Goal: Transaction & Acquisition: Purchase product/service

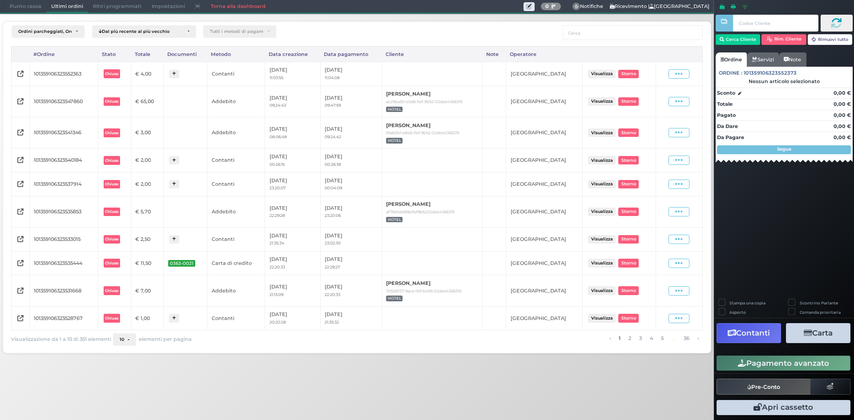
click at [41, 10] on span "Punto cassa" at bounding box center [25, 6] width 41 height 12
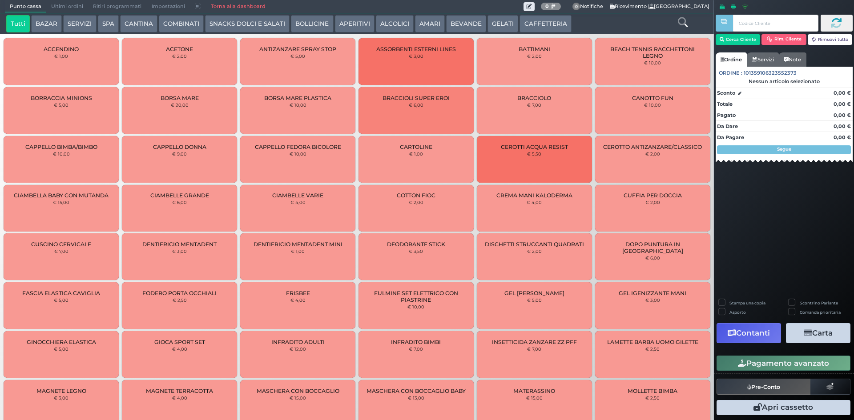
click at [683, 18] on icon at bounding box center [683, 22] width 10 height 10
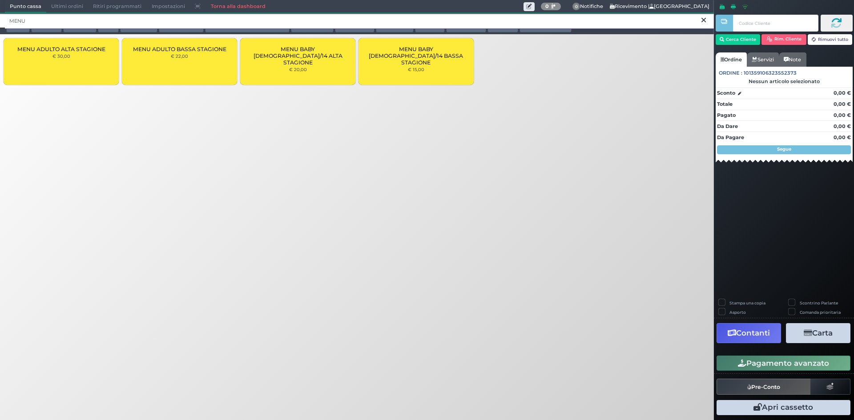
type input "MENU"
click at [66, 67] on div "MENU ADULTO ALTA STAGIONE € 30,00" at bounding box center [61, 61] width 115 height 47
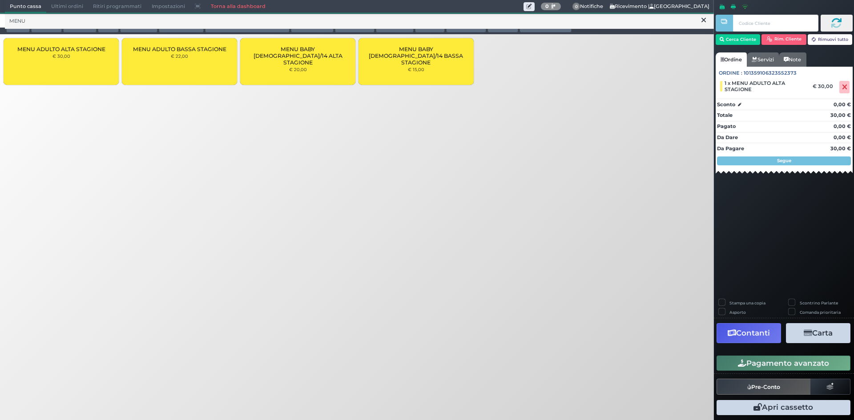
click at [316, 63] on div "MENU BABY [DEMOGRAPHIC_DATA]/14 ALTA STAGIONE € 20,00" at bounding box center [297, 61] width 115 height 47
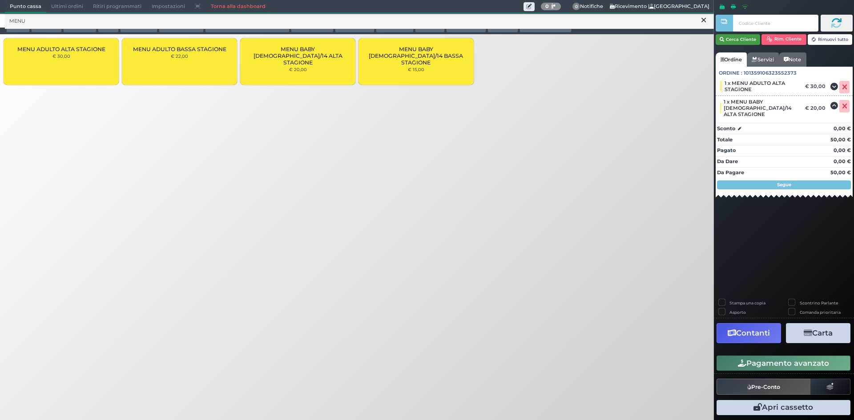
click at [732, 42] on button "Cerca Cliente" at bounding box center [737, 39] width 45 height 11
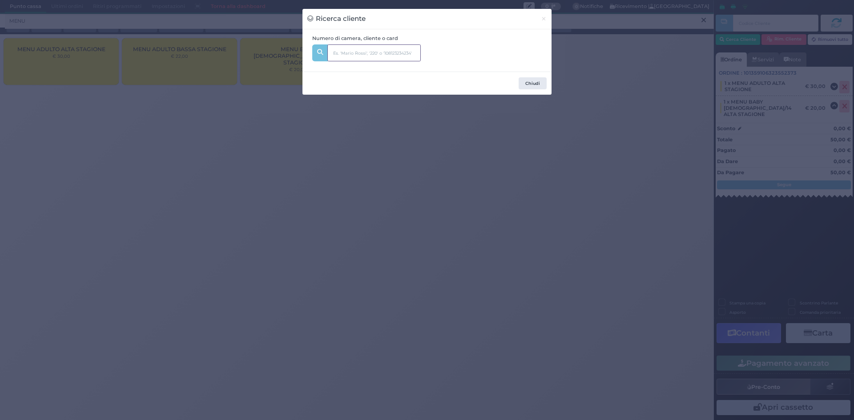
click at [374, 52] on input "text" at bounding box center [373, 52] width 93 height 17
click at [390, 53] on input "212" at bounding box center [373, 52] width 93 height 17
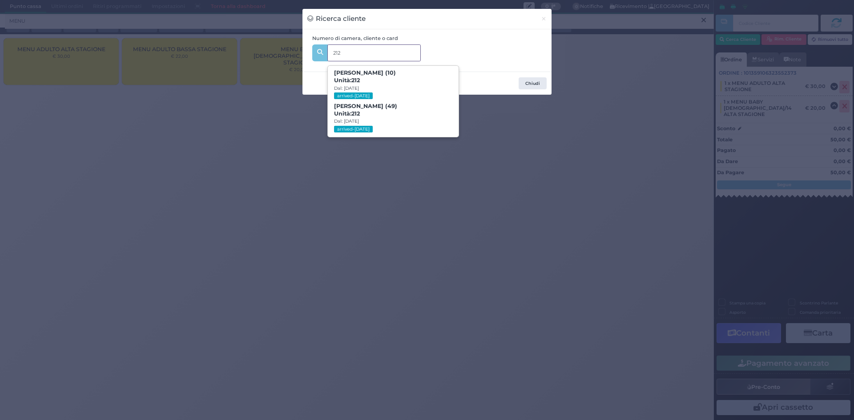
type input "212"
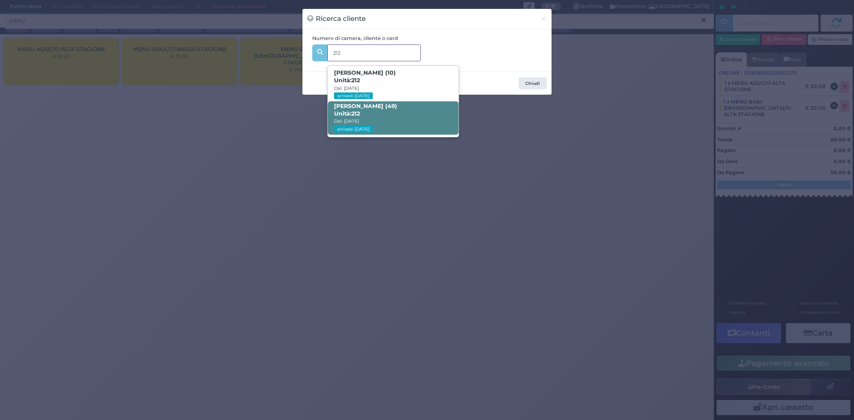
click at [349, 109] on b "Alessio Pantanella (49) Unità: 212" at bounding box center [365, 110] width 63 height 14
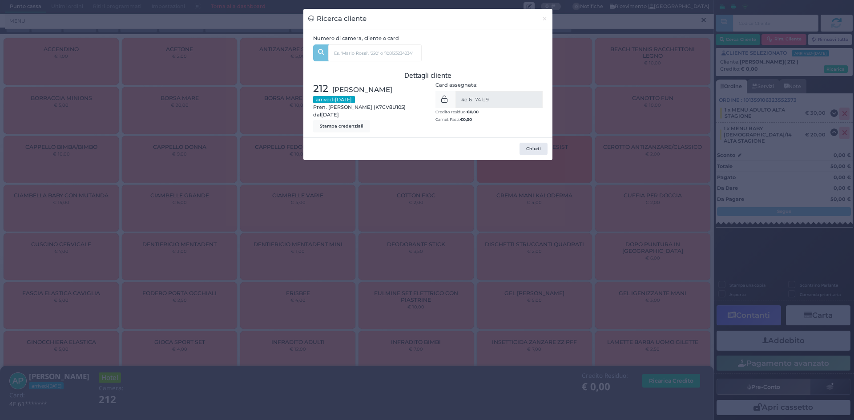
click at [598, 162] on div "Ricerca cliente × Numero di camera, cliente o card 212 Flavia Pantanella (10) U…" at bounding box center [427, 210] width 854 height 420
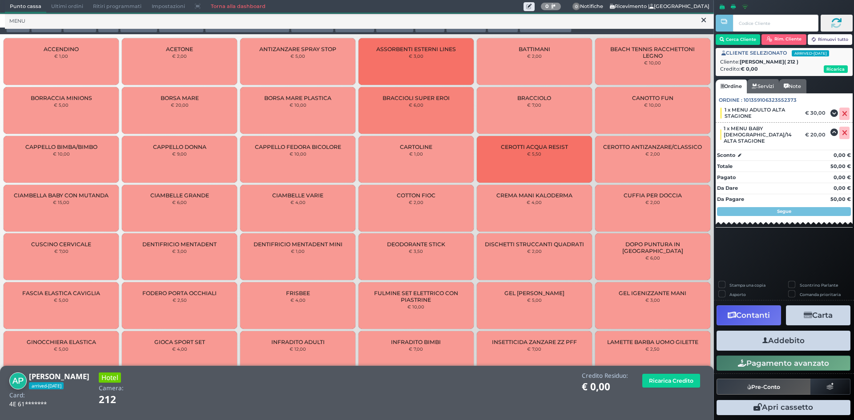
click at [791, 342] on button "Addebito" at bounding box center [783, 341] width 134 height 20
